Goal: Navigation & Orientation: Find specific page/section

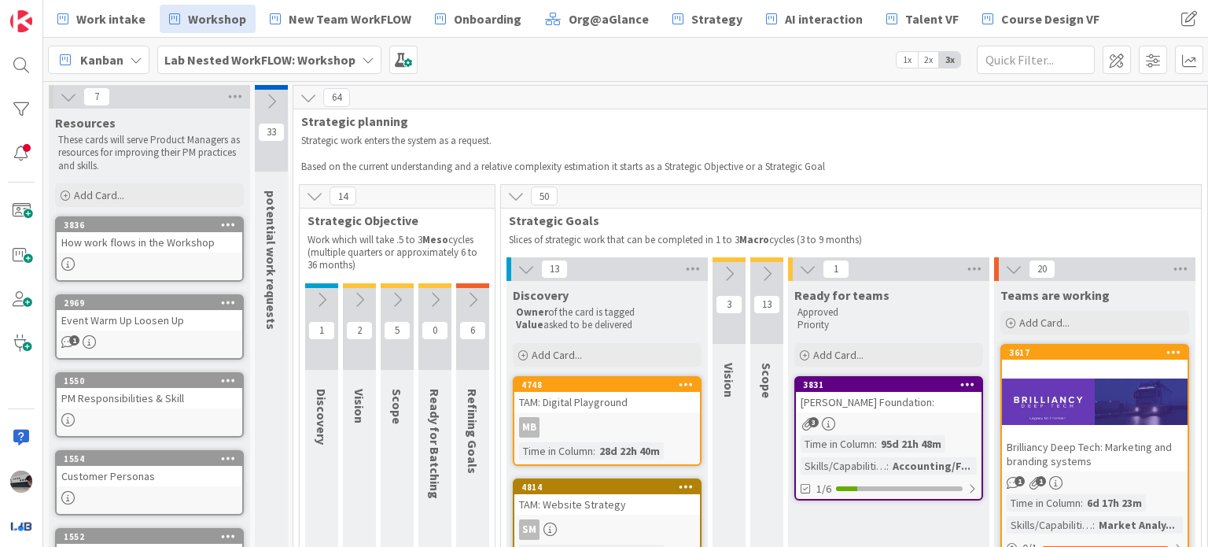
scroll to position [0, 171]
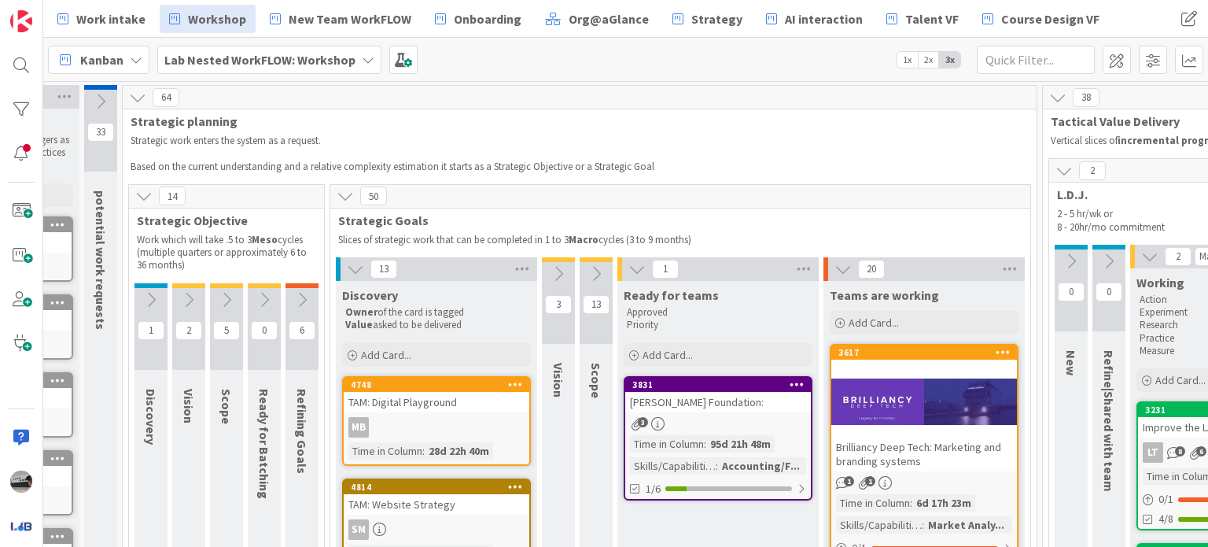
click at [362, 57] on icon at bounding box center [368, 59] width 13 height 13
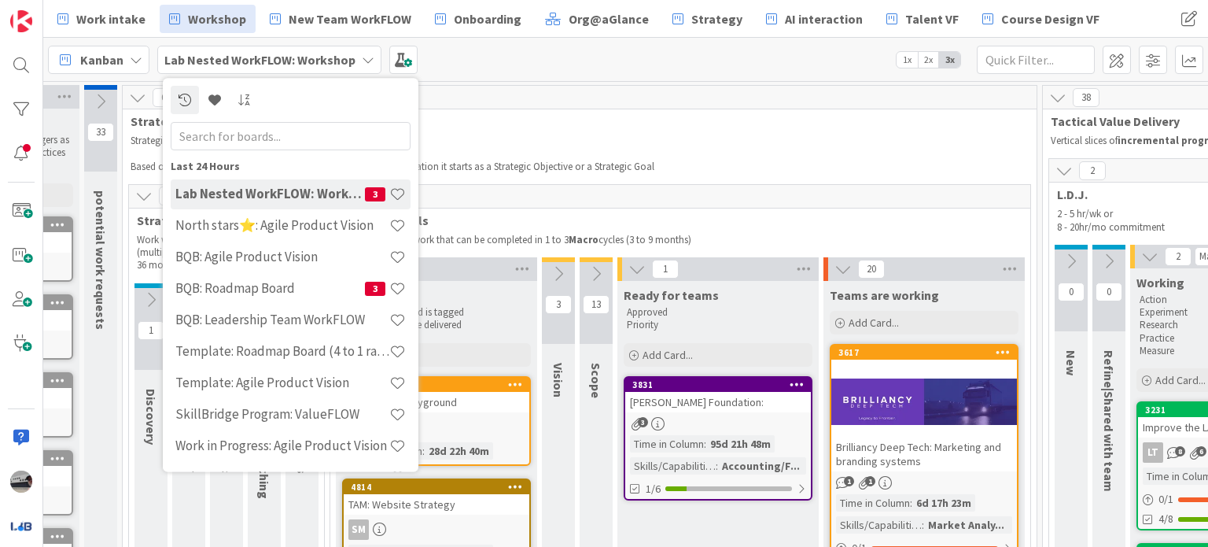
click at [337, 215] on div "North stars⭐: Agile Product Vision" at bounding box center [291, 226] width 240 height 30
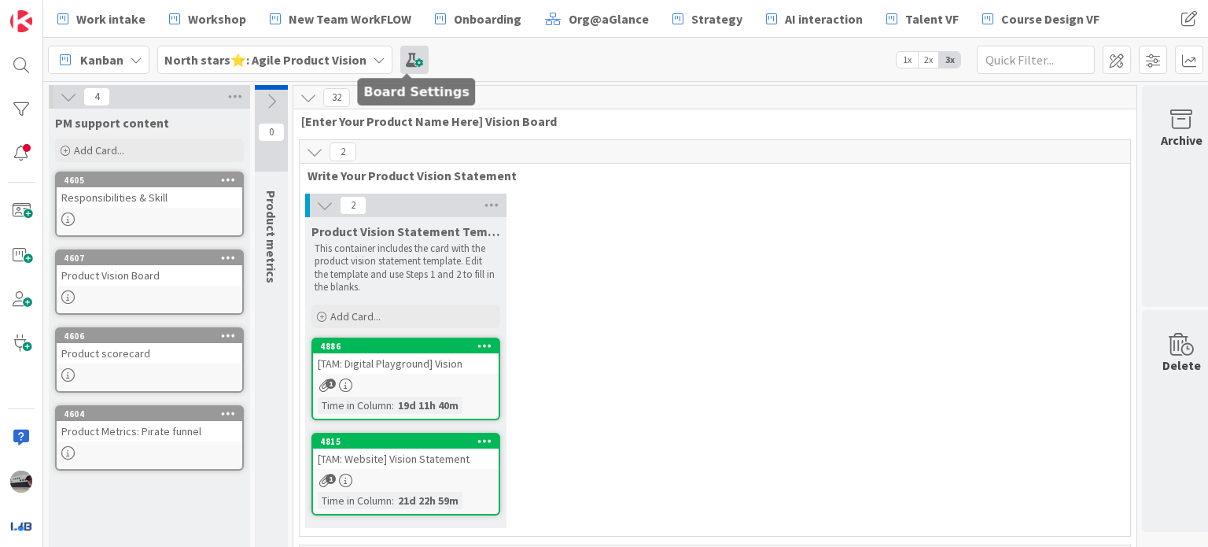
click at [400, 56] on span at bounding box center [414, 60] width 28 height 28
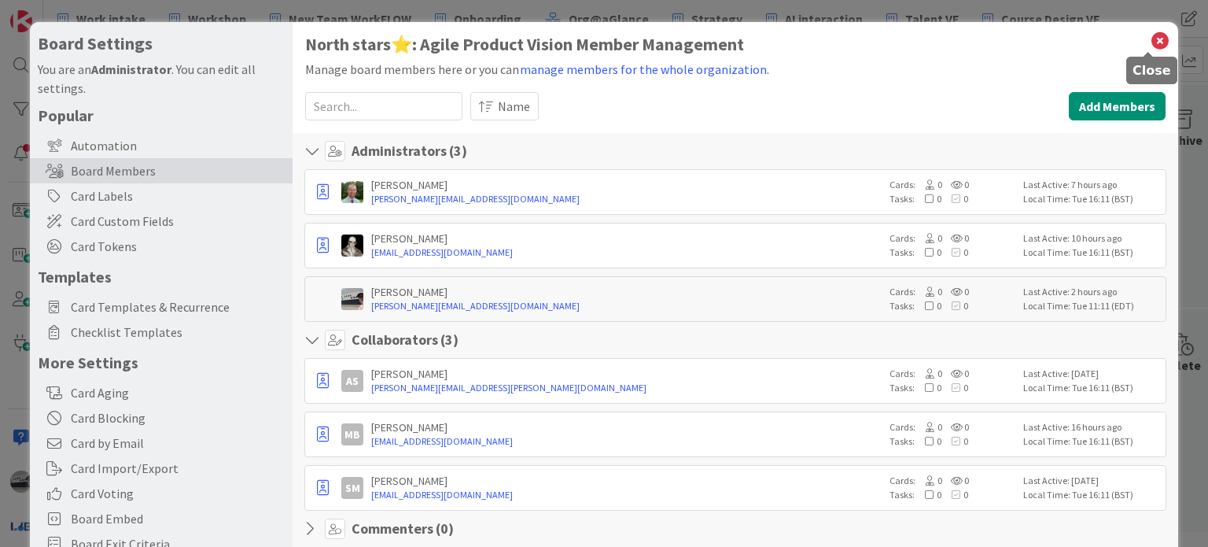
click at [1150, 46] on icon at bounding box center [1160, 41] width 20 height 22
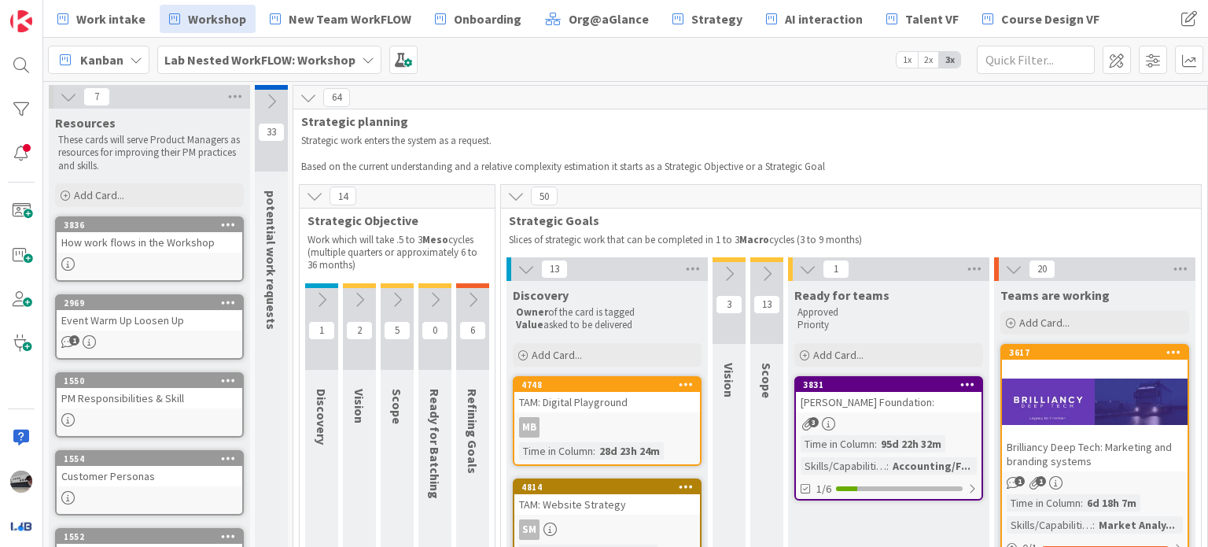
click at [362, 62] on icon at bounding box center [368, 59] width 13 height 13
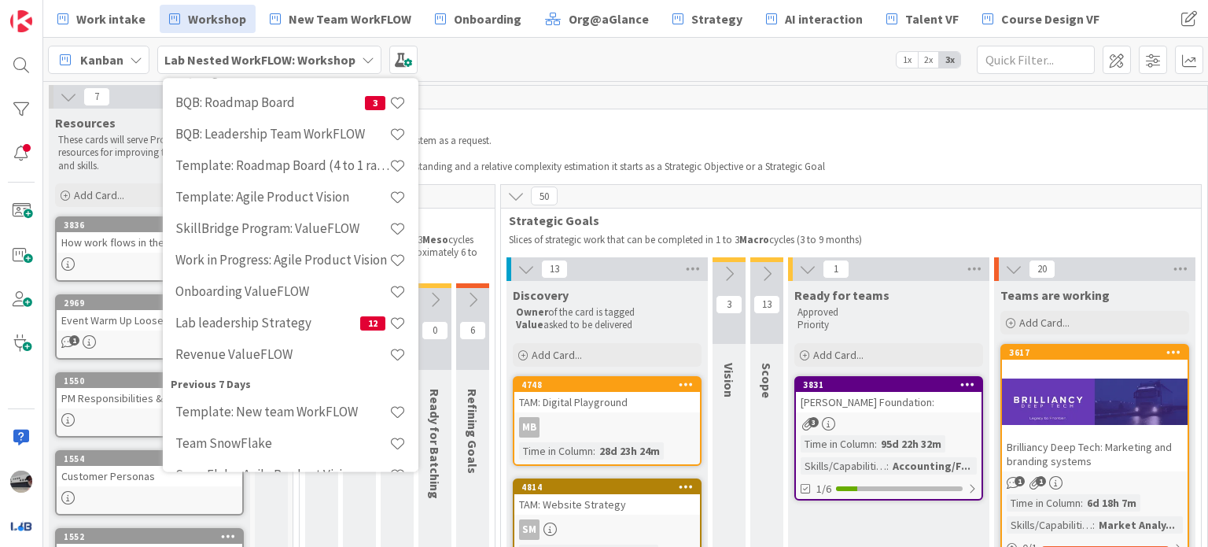
scroll to position [236, 0]
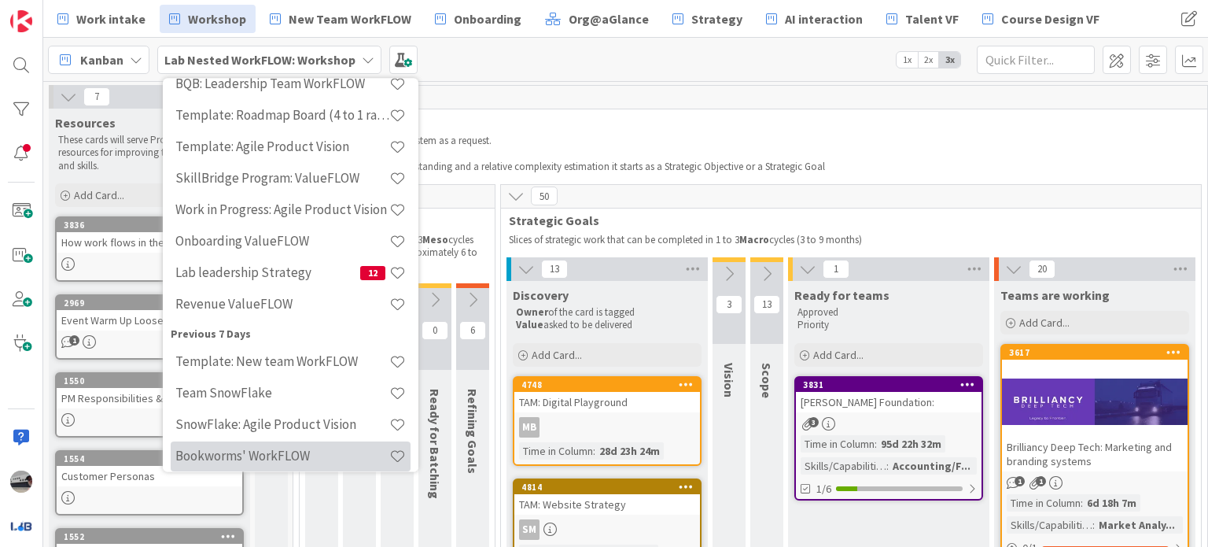
click at [261, 449] on h4 "Bookworms' WorkFLOW" at bounding box center [282, 456] width 214 height 16
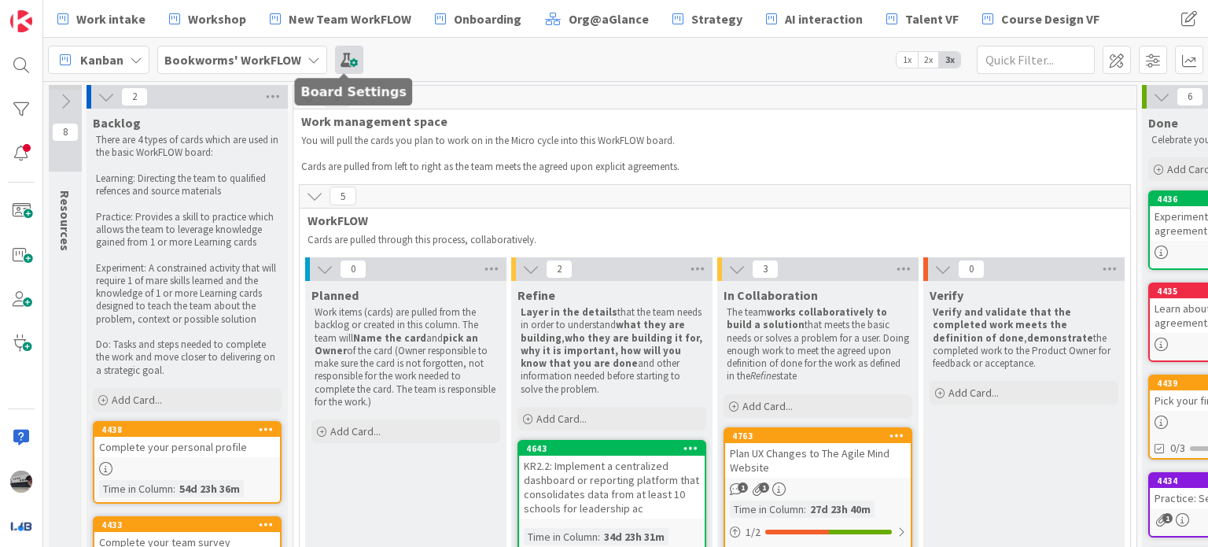
click at [345, 59] on span at bounding box center [349, 60] width 28 height 28
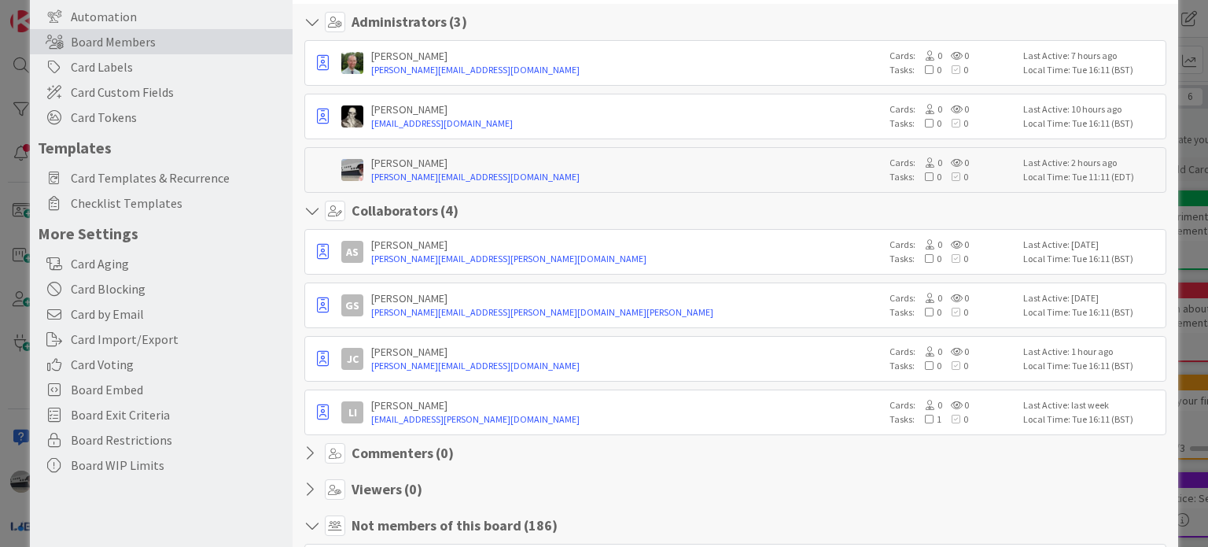
scroll to position [157, 0]
